Goal: Navigation & Orientation: Find specific page/section

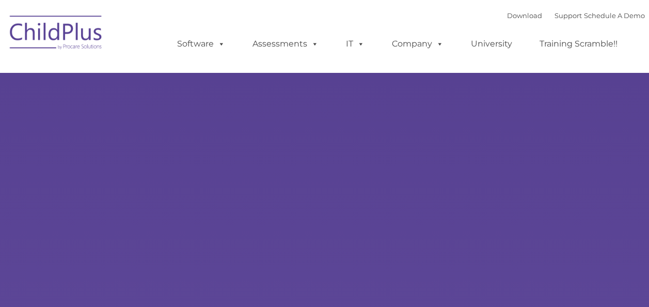
select select "MEDIUM"
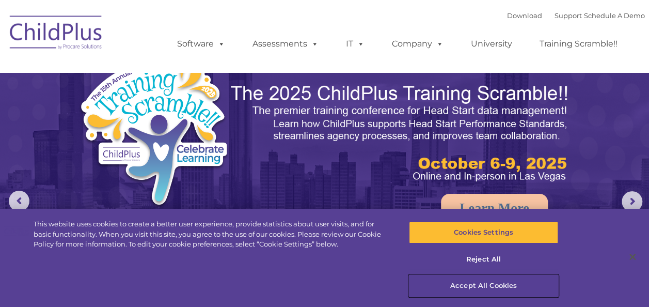
click at [458, 282] on button "Accept All Cookies" at bounding box center [483, 286] width 149 height 22
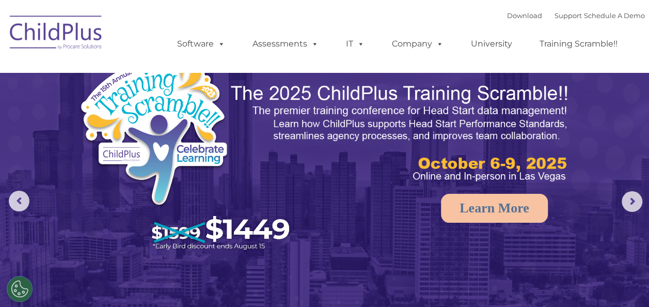
drag, startPoint x: 649, startPoint y: 58, endPoint x: 657, endPoint y: 92, distance: 35.1
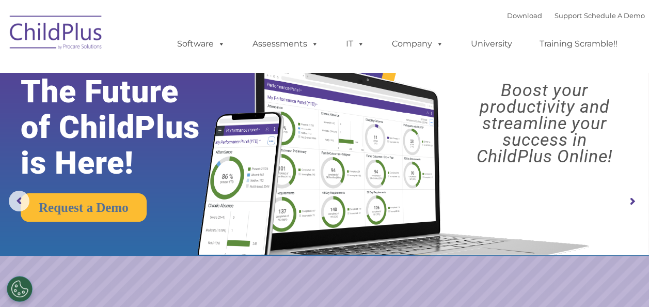
click at [88, 23] on img at bounding box center [56, 34] width 103 height 52
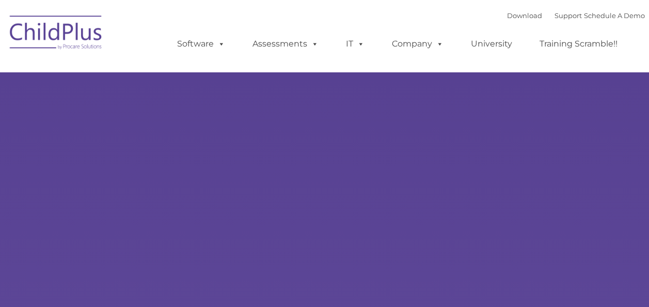
type input ""
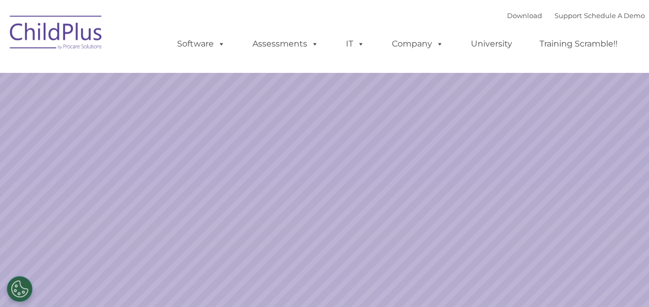
select select "MEDIUM"
